Goal: Find specific page/section: Find specific page/section

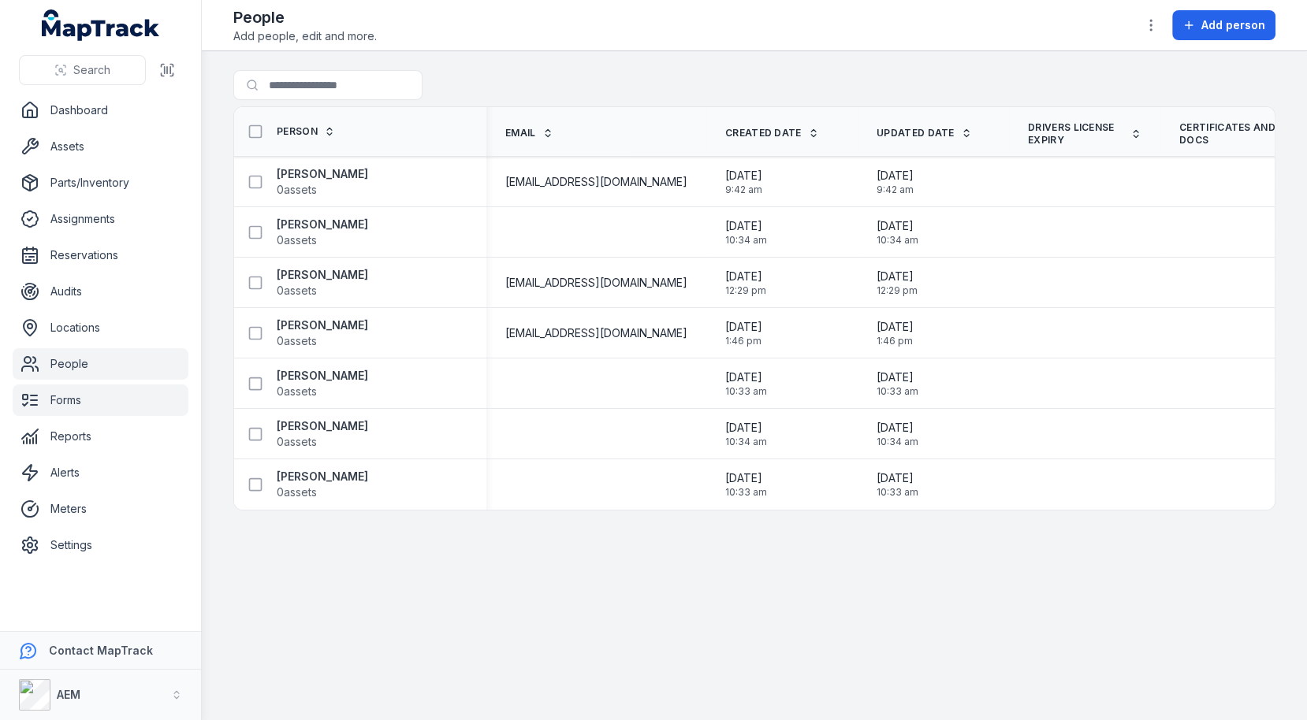
click at [102, 405] on link "Forms" at bounding box center [101, 401] width 176 height 32
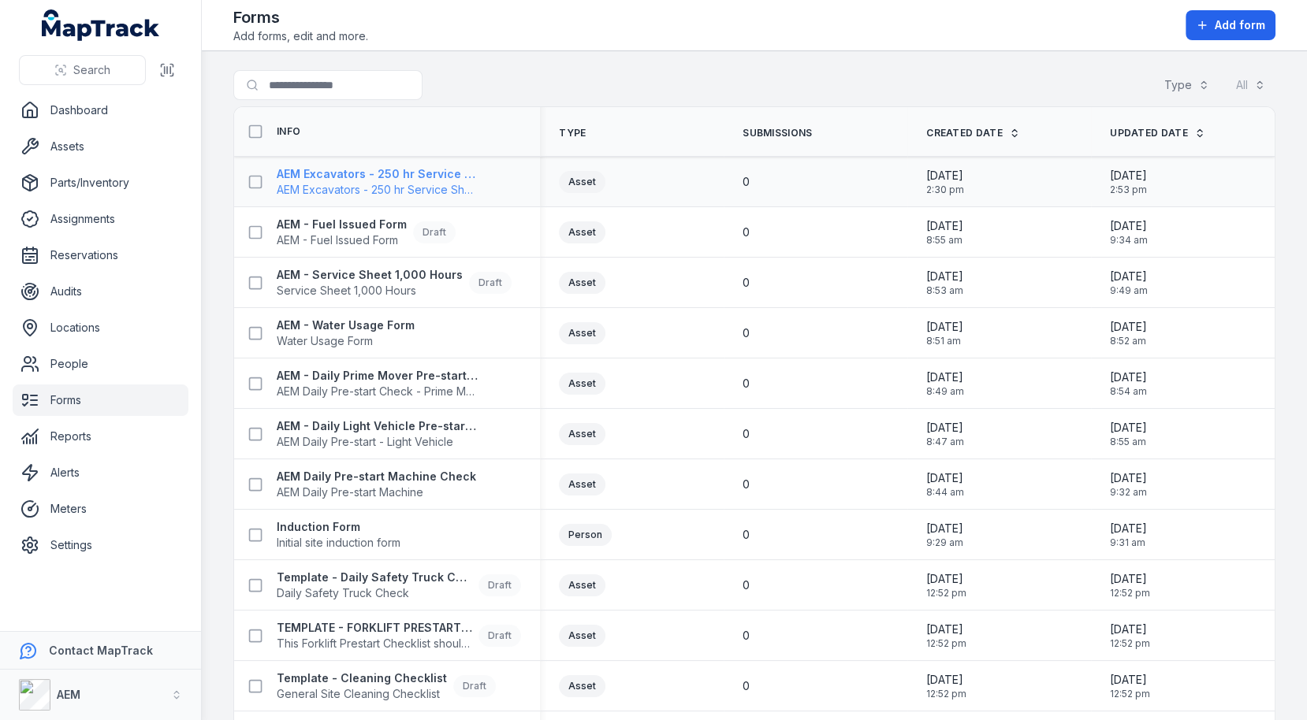
click at [352, 187] on span "AEM Excavators - 250 hr Service Sheet" at bounding box center [378, 190] width 202 height 16
click at [682, 119] on th "Type" at bounding box center [632, 132] width 184 height 50
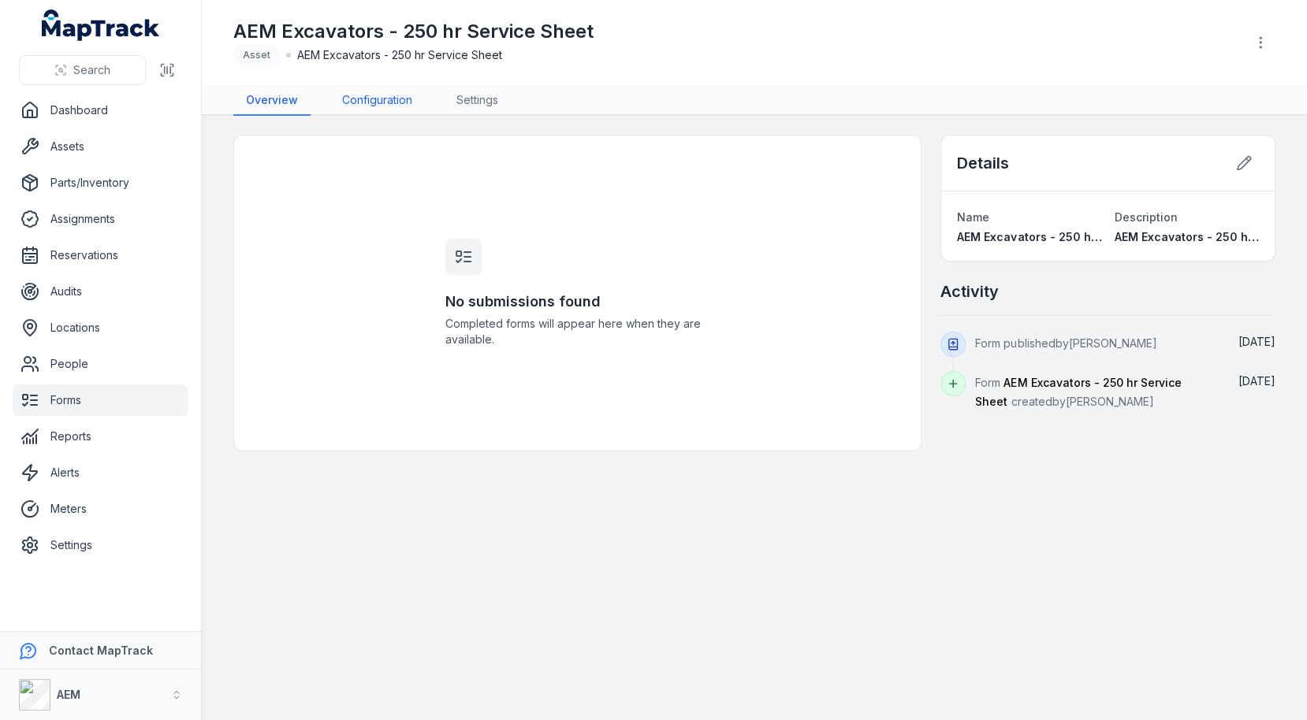
click at [367, 96] on link "Configuration" at bounding box center [376, 101] width 95 height 30
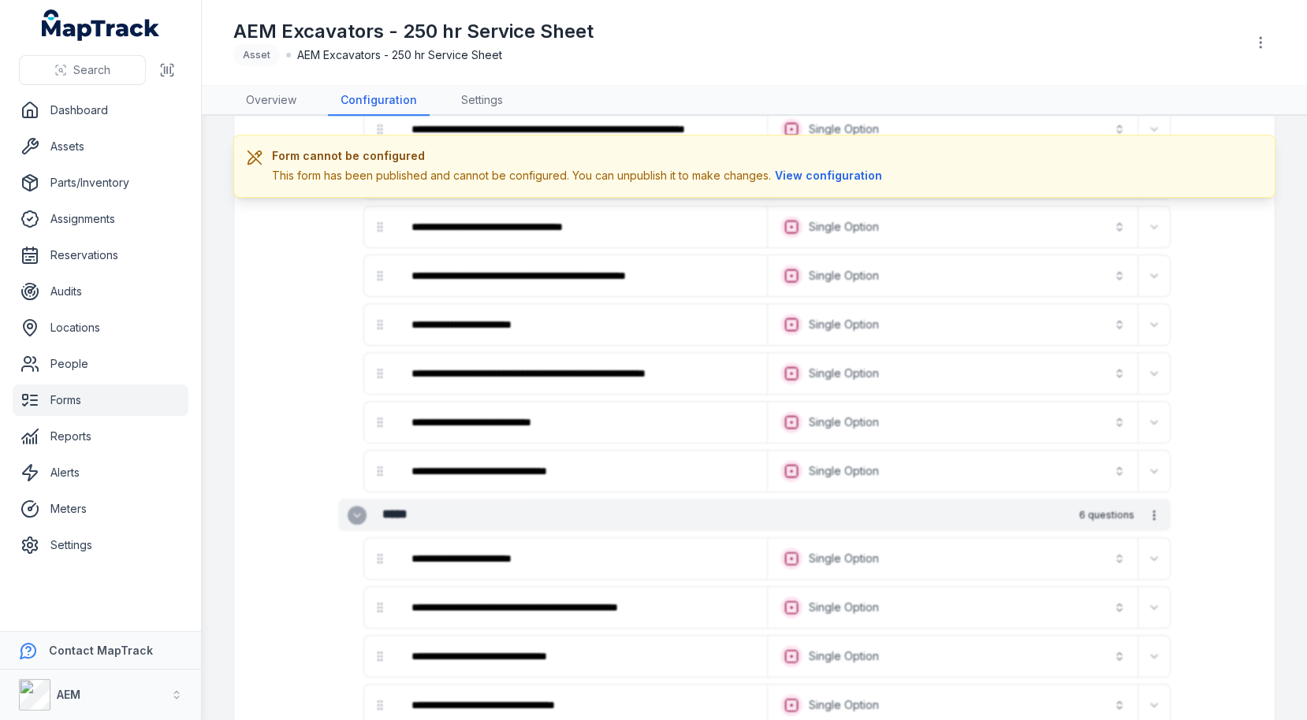
scroll to position [595, 0]
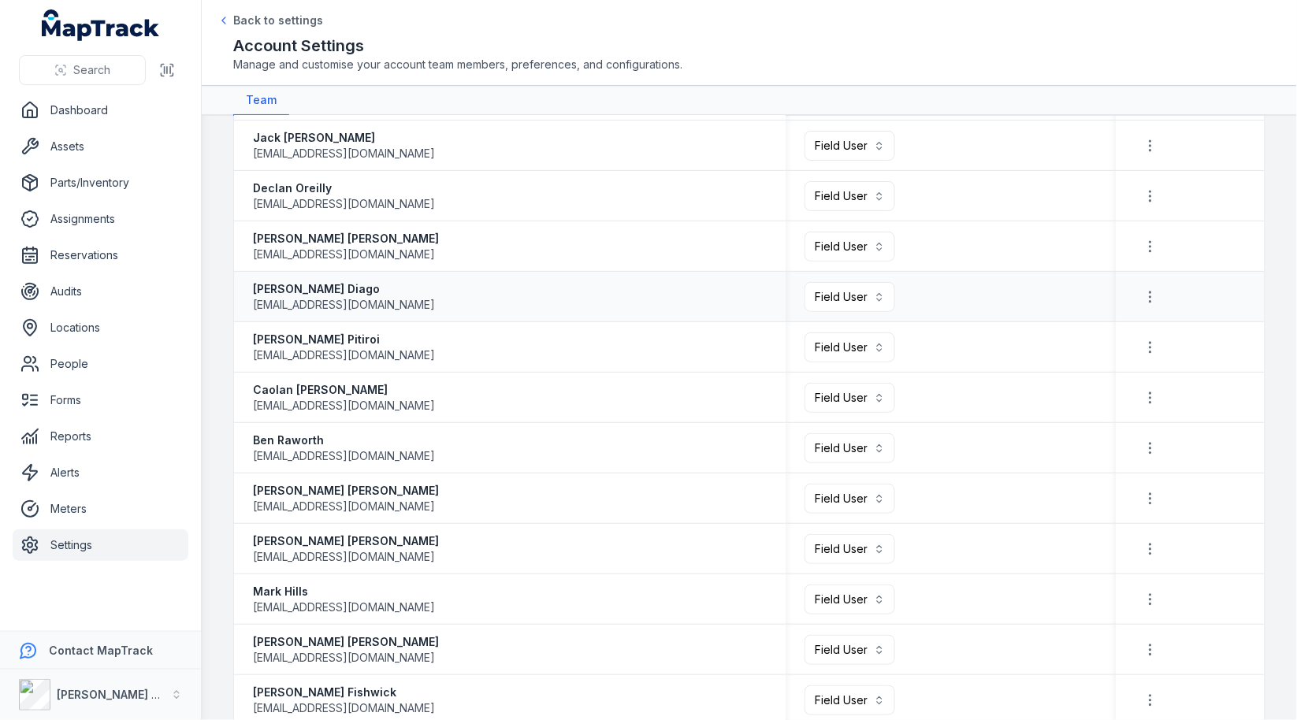
click at [563, 301] on div "[PERSON_NAME] [EMAIL_ADDRESS][DOMAIN_NAME]" at bounding box center [510, 297] width 514 height 32
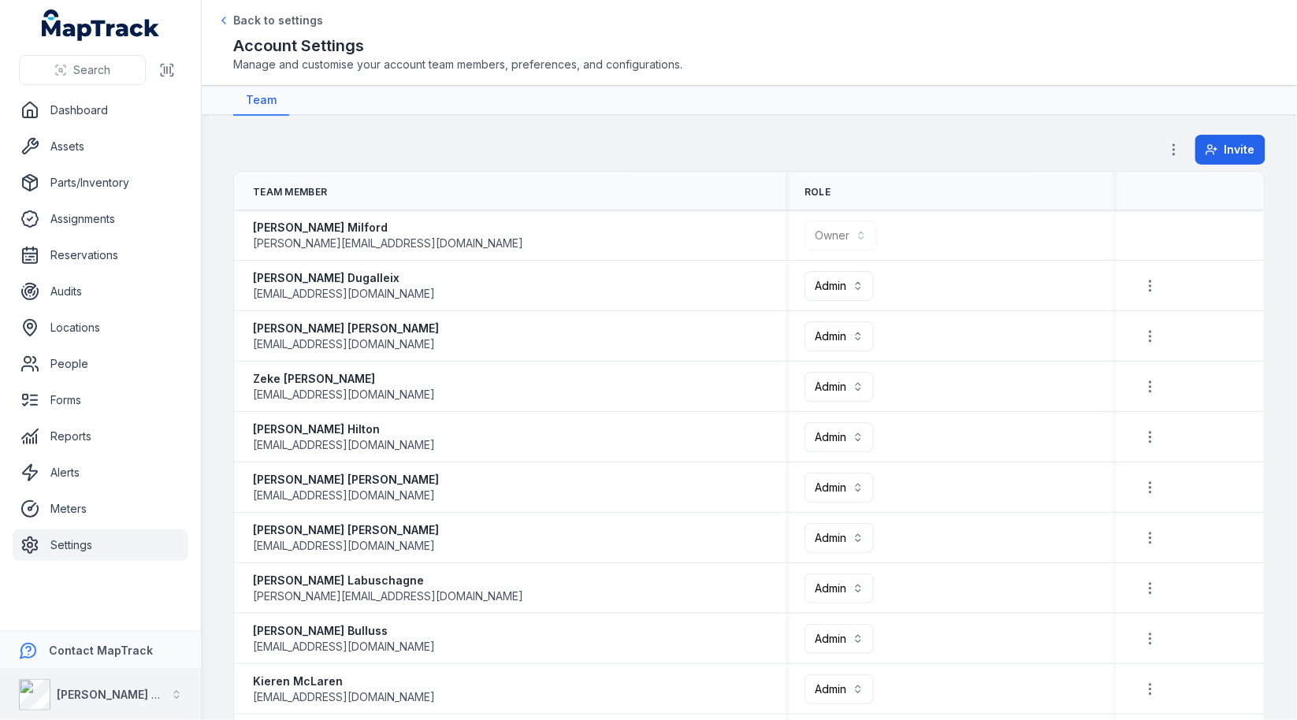
click at [89, 687] on div "[PERSON_NAME] Group" at bounding box center [111, 695] width 108 height 16
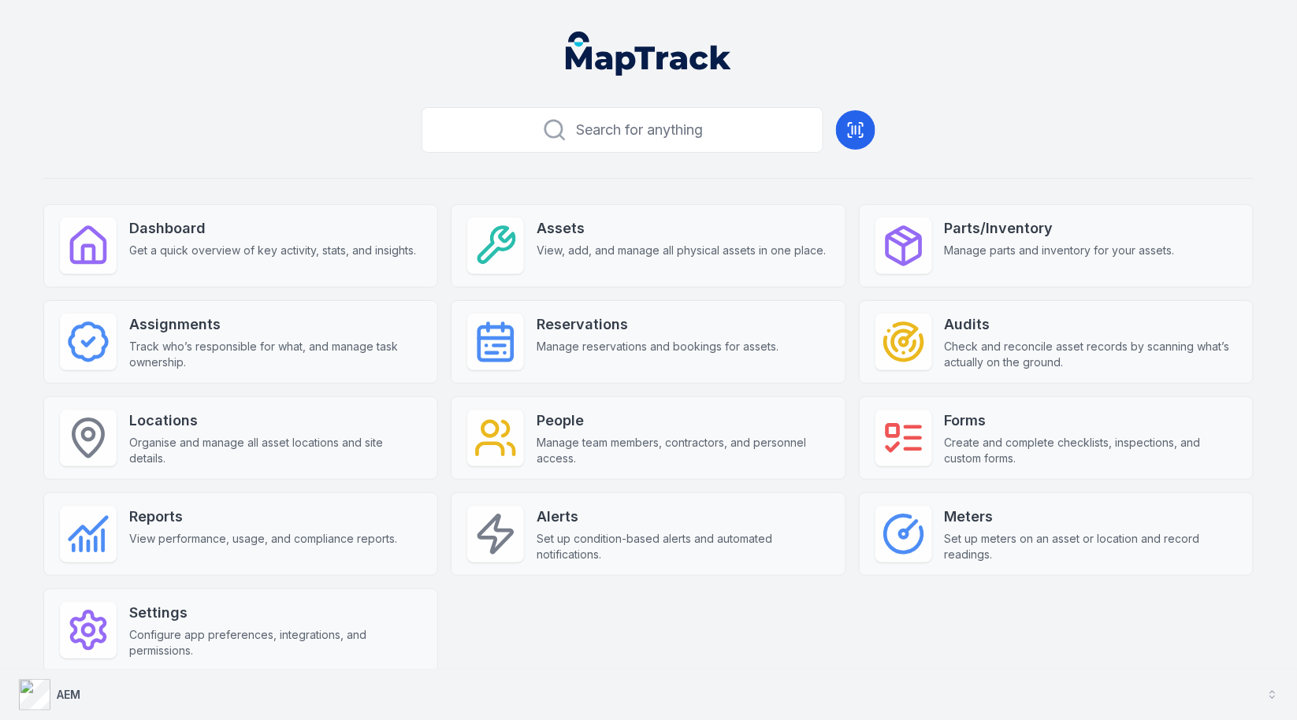
click at [362, 693] on button "AEM" at bounding box center [648, 695] width 1297 height 50
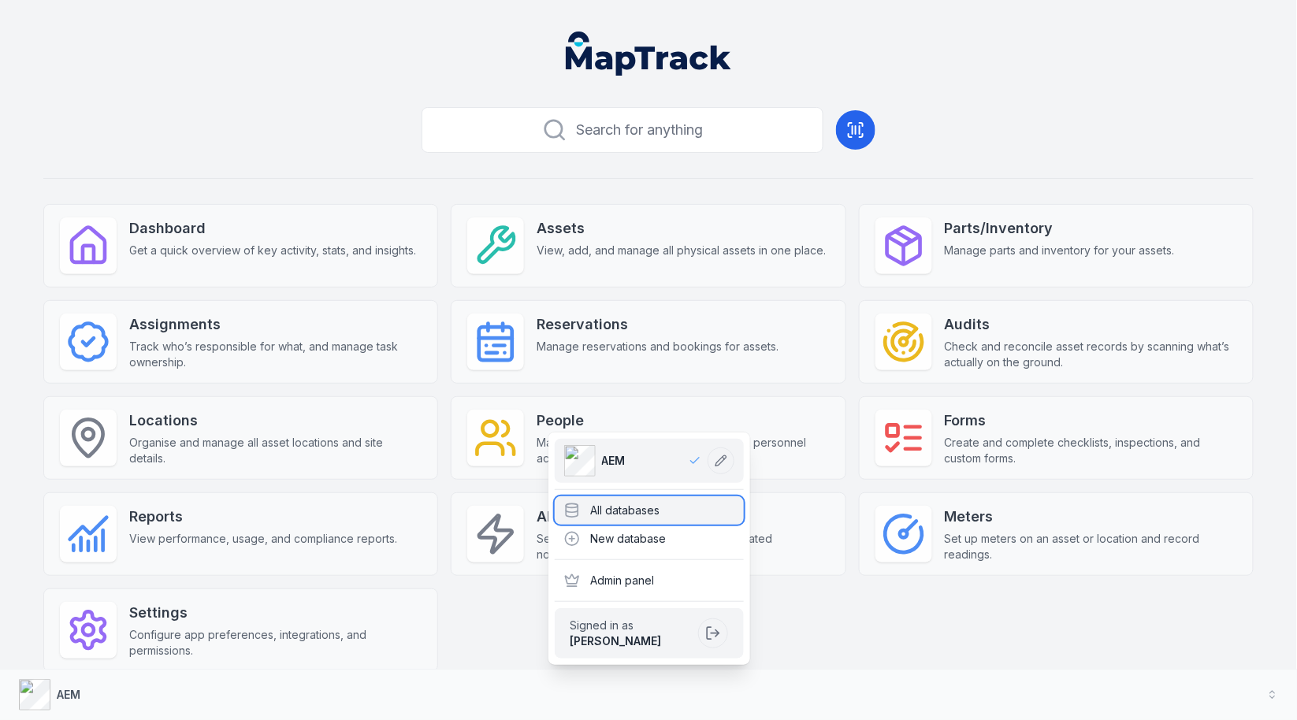
click at [611, 501] on div "All databases" at bounding box center [649, 511] width 189 height 28
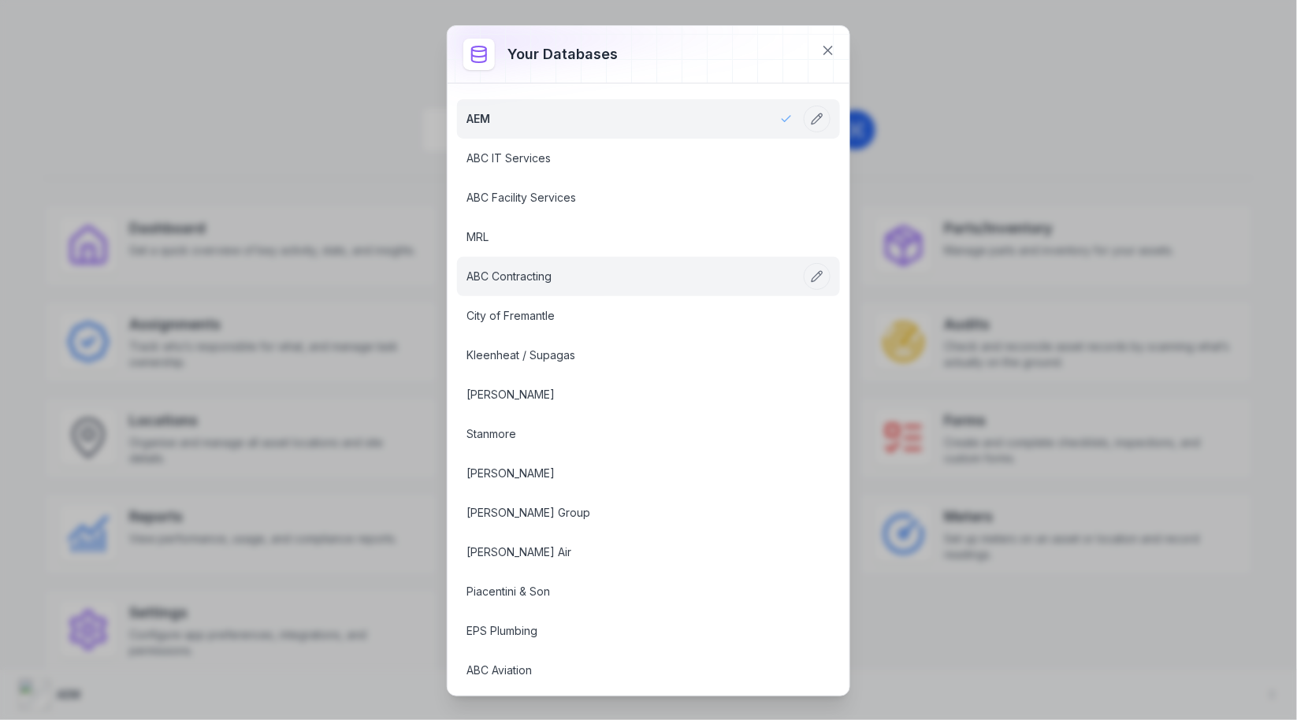
click at [636, 269] on link "ABC Contracting" at bounding box center [630, 277] width 326 height 16
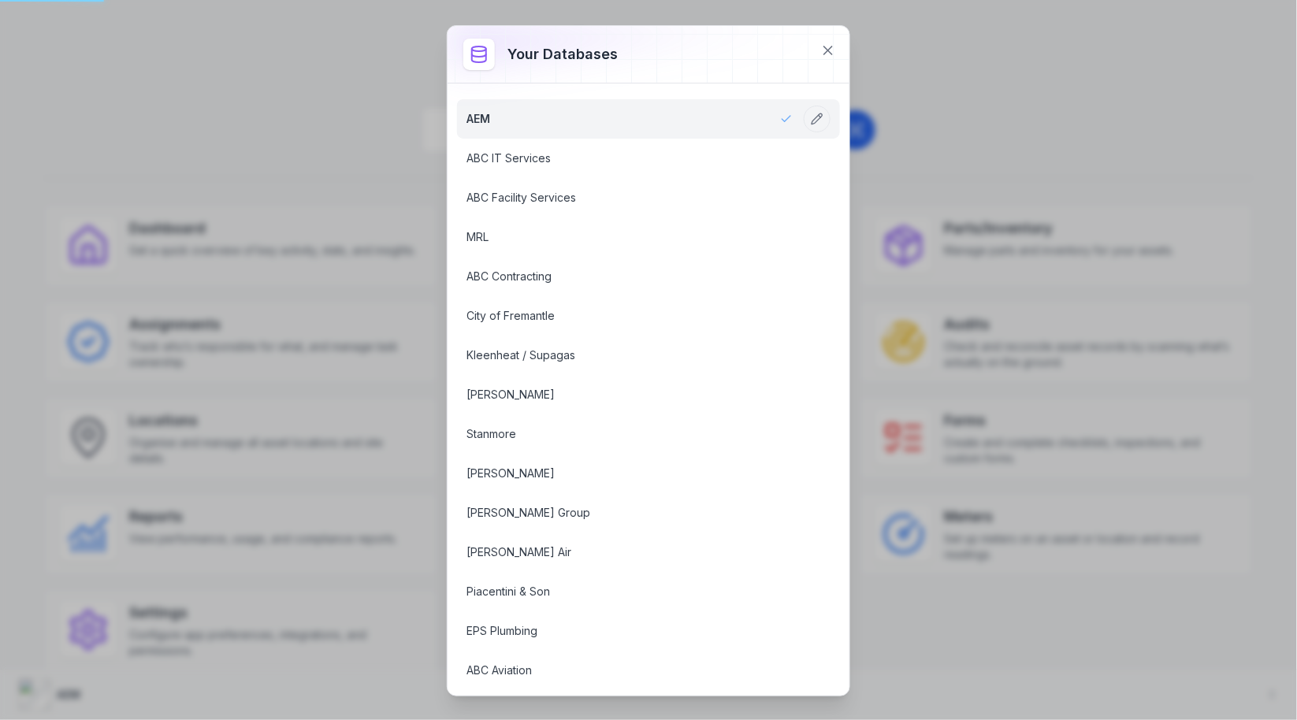
click at [401, 133] on div "Your databases AEM ABC IT Services ABC Facility Services MRL ABC Contracting Ci…" at bounding box center [648, 360] width 1297 height 720
